Goal: Task Accomplishment & Management: Use online tool/utility

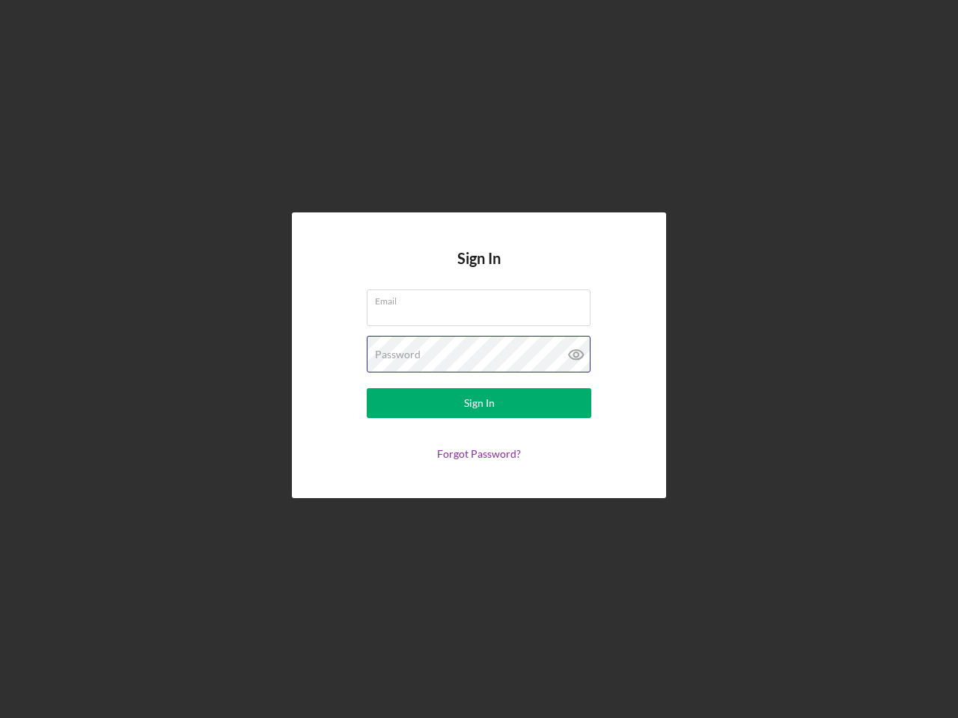
click at [479, 359] on div "Password" at bounding box center [479, 354] width 224 height 37
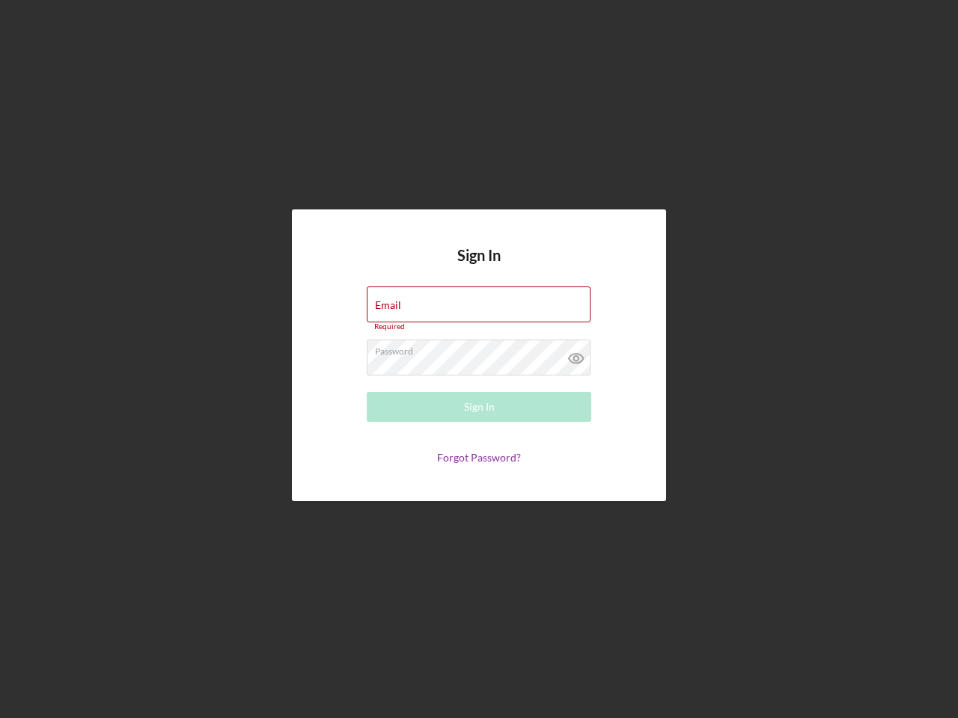
click at [576, 355] on icon at bounding box center [575, 358] width 37 height 37
